Goal: Browse casually: Explore the website without a specific task or goal

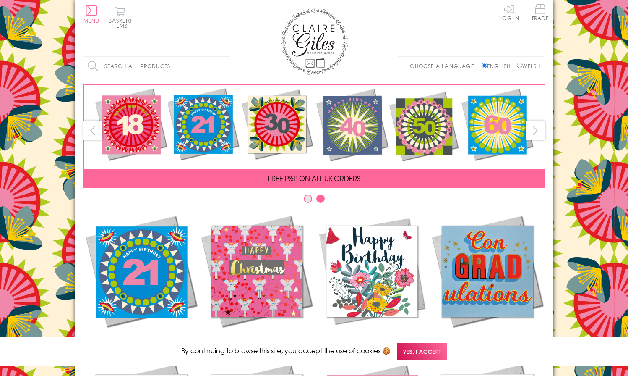
scroll to position [349, 0]
